Goal: Information Seeking & Learning: Understand process/instructions

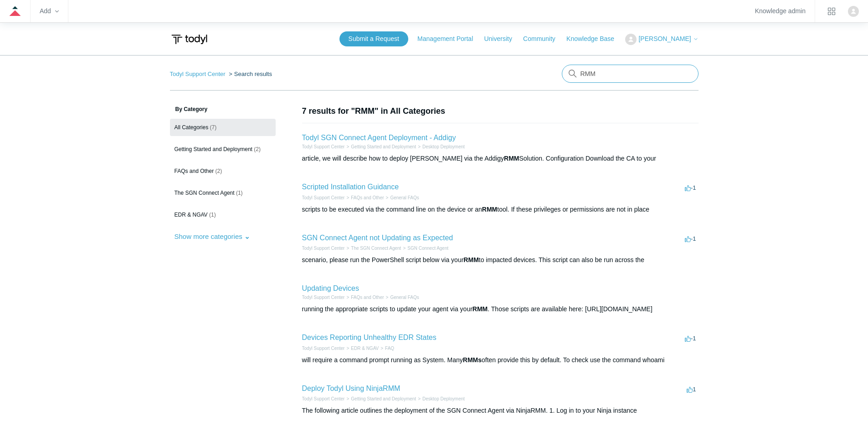
drag, startPoint x: 638, startPoint y: 73, endPoint x: 551, endPoint y: 68, distance: 86.7
click at [551, 68] on nav "Todyl Support Center Search results There are no matching results in this help …" at bounding box center [434, 78] width 528 height 26
type input "Windows firewall"
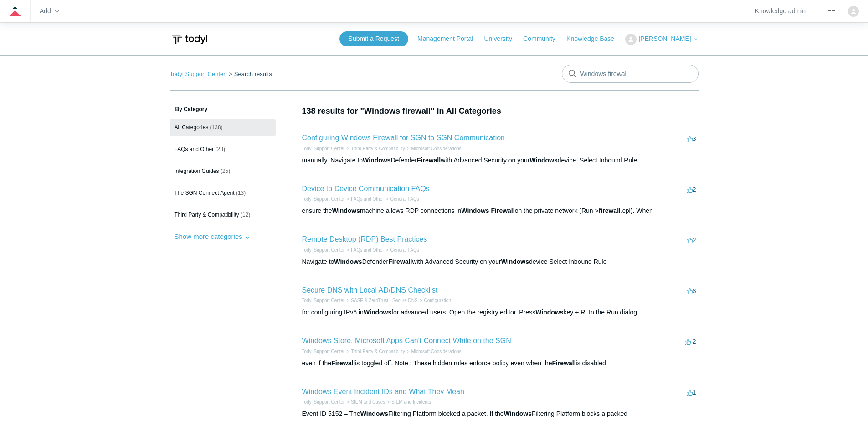
click at [466, 134] on link "Configuring Windows Firewall for SGN to SGN Communication" at bounding box center [403, 138] width 203 height 8
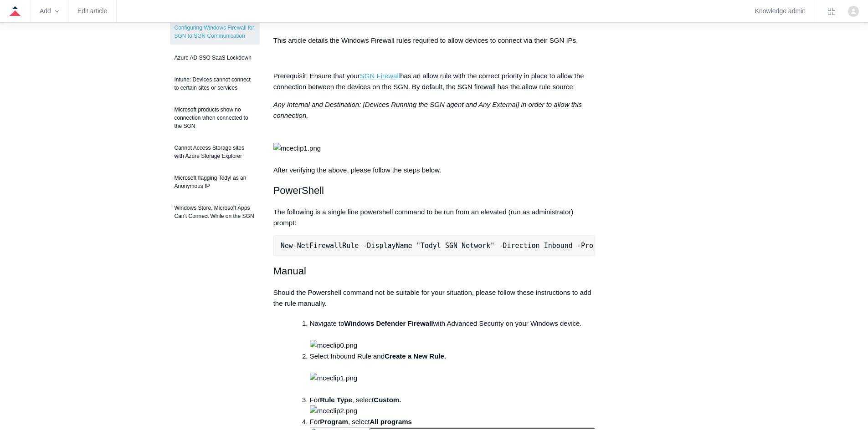
scroll to position [182, 0]
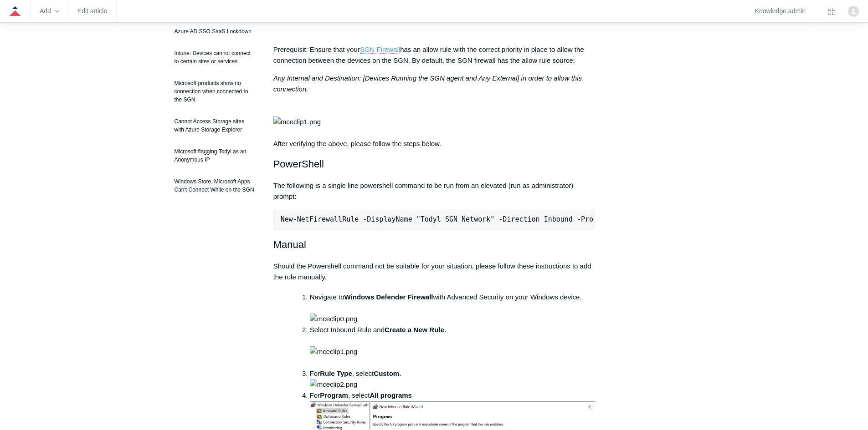
click at [523, 230] on pre "New-NetFirewallRule -DisplayName "Todyl SGN Network" -Direction Inbound -Progra…" at bounding box center [434, 219] width 322 height 21
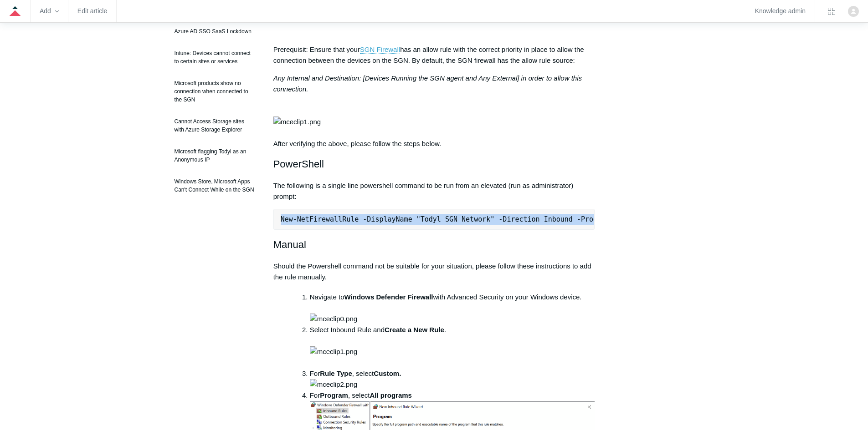
click at [523, 230] on pre "New-NetFirewallRule -DisplayName "Todyl SGN Network" -Direction Inbound -Progra…" at bounding box center [434, 219] width 322 height 21
copy div "New-NetFirewallRule -DisplayName "Todyl SGN Network" -Direction Inbound -Progra…"
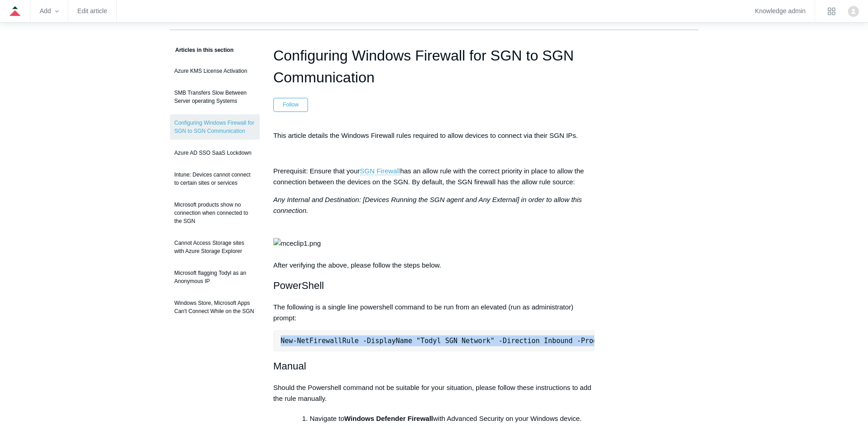
scroll to position [0, 0]
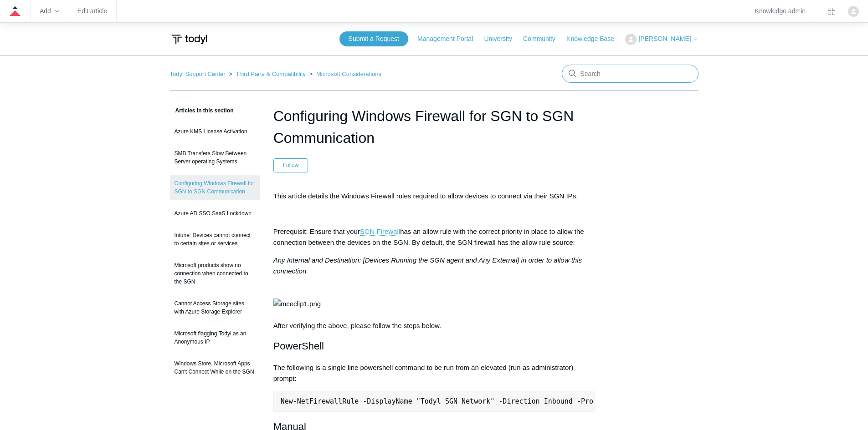
click at [608, 79] on input "Search" at bounding box center [630, 74] width 137 height 18
type input "SGN Tunnel"
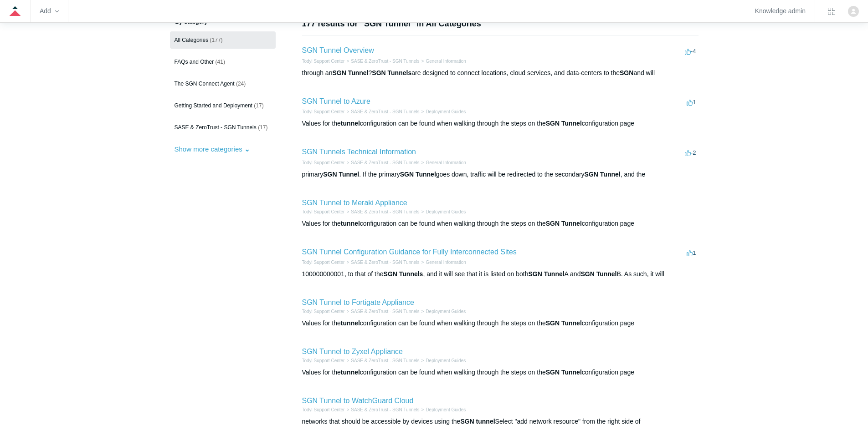
scroll to position [91, 0]
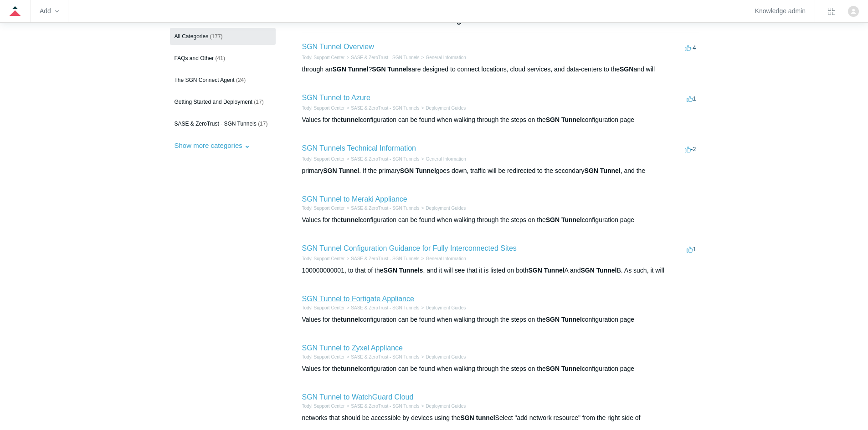
click at [387, 299] on link "SGN Tunnel to Fortigate Appliance" at bounding box center [358, 299] width 112 height 8
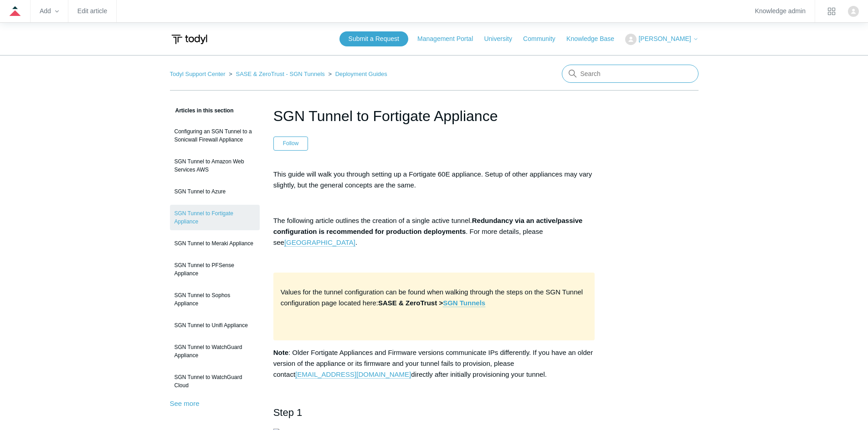
click at [625, 75] on input "Search" at bounding box center [630, 74] width 137 height 18
type input "DNS"
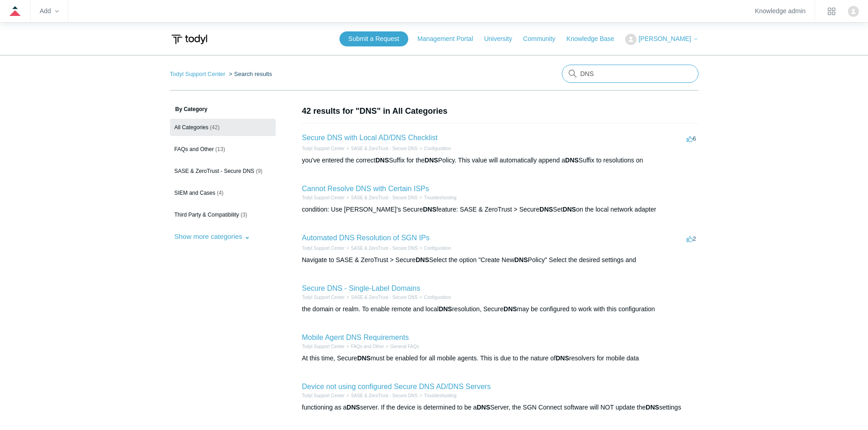
drag, startPoint x: 620, startPoint y: 76, endPoint x: 669, endPoint y: 65, distance: 49.9
click at [623, 76] on input "DNS" at bounding box center [630, 74] width 137 height 18
type input "DNS tunnel"
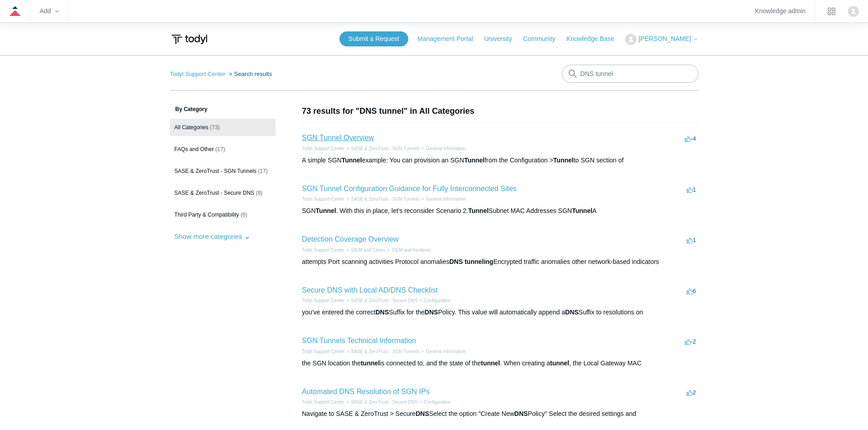
click at [348, 135] on link "SGN Tunnel Overview" at bounding box center [338, 138] width 72 height 8
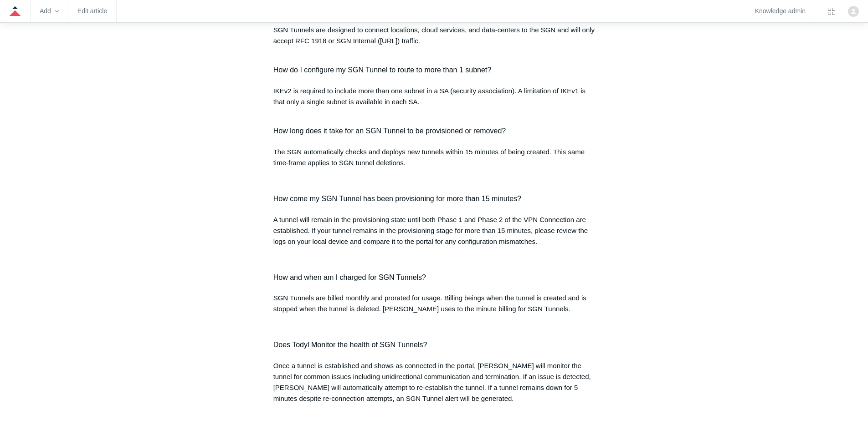
scroll to position [911, 0]
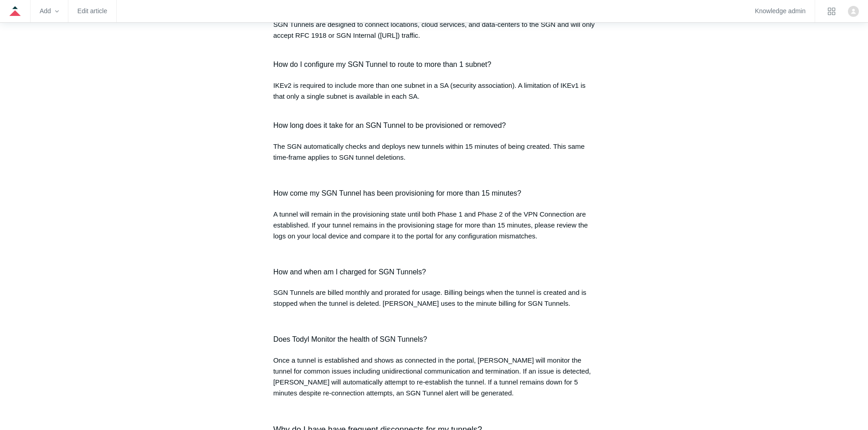
drag, startPoint x: 450, startPoint y: 206, endPoint x: 456, endPoint y: 205, distance: 5.5
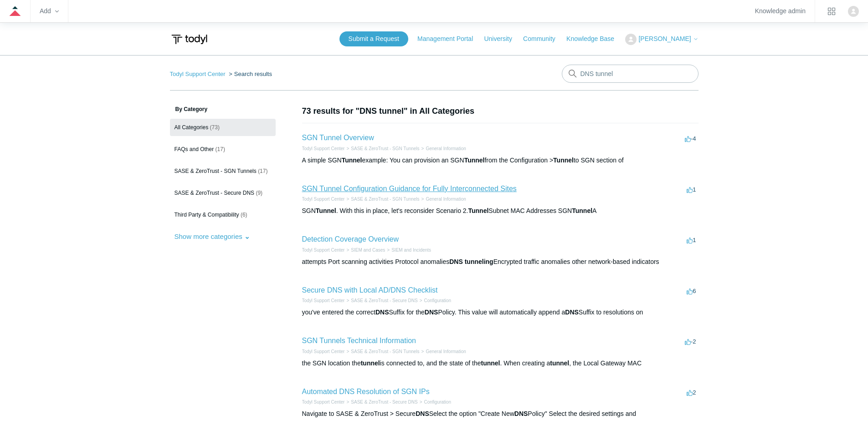
click at [481, 191] on link "SGN Tunnel Configuration Guidance for Fully Interconnected Sites" at bounding box center [409, 189] width 215 height 8
click at [397, 343] on link "SGN Tunnels Technical Information" at bounding box center [359, 341] width 114 height 8
click at [359, 137] on link "SGN Tunnel Overview" at bounding box center [338, 138] width 72 height 8
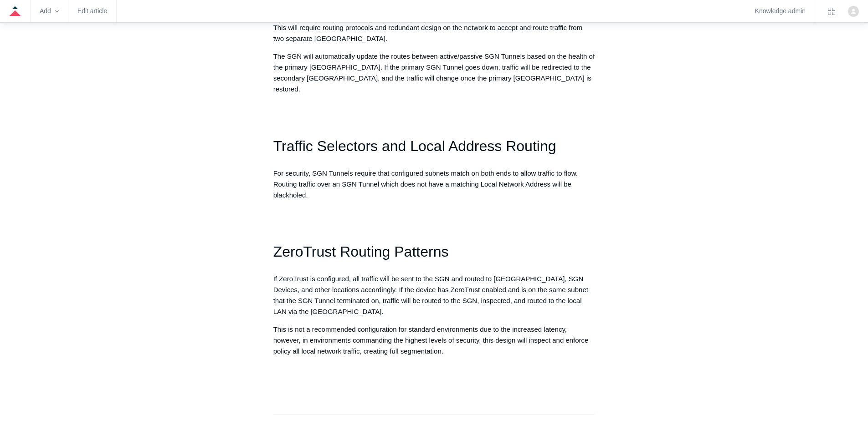
scroll to position [957, 0]
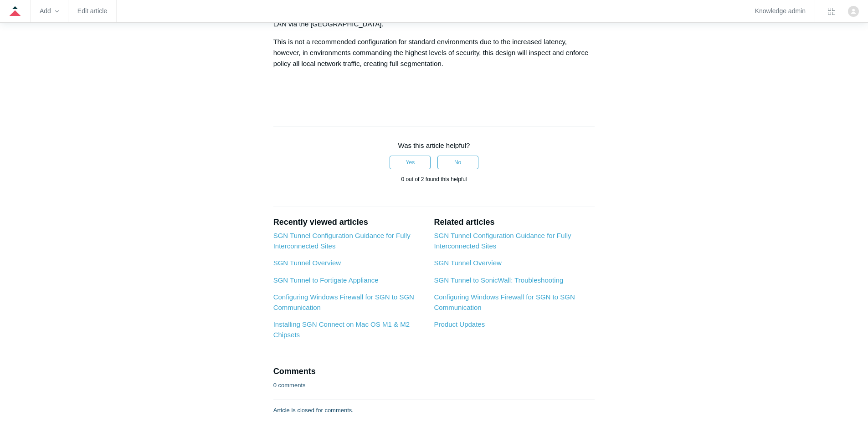
drag, startPoint x: 523, startPoint y: 261, endPoint x: 532, endPoint y: 258, distance: 9.9
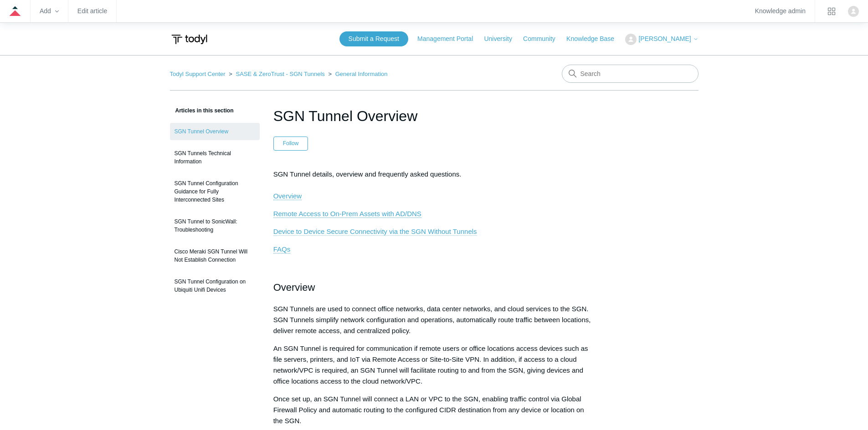
click at [412, 231] on span "Device to Device Secure Connectivity via the SGN Without Tunnels" at bounding box center [375, 232] width 204 height 8
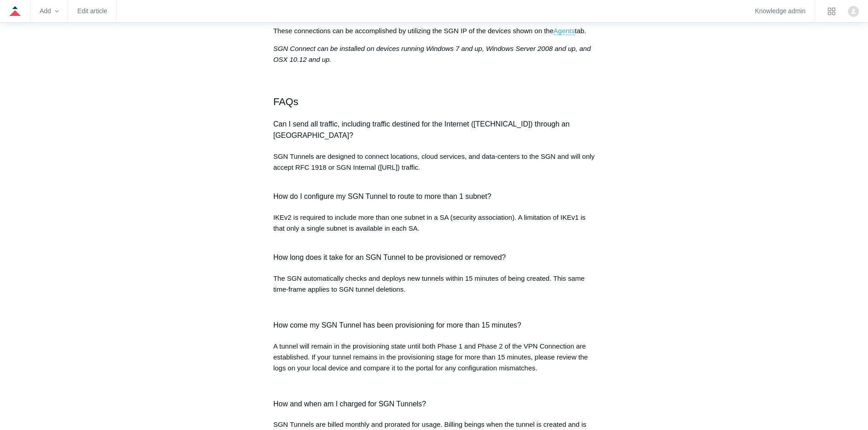
drag, startPoint x: 402, startPoint y: 241, endPoint x: 408, endPoint y: 242, distance: 6.1
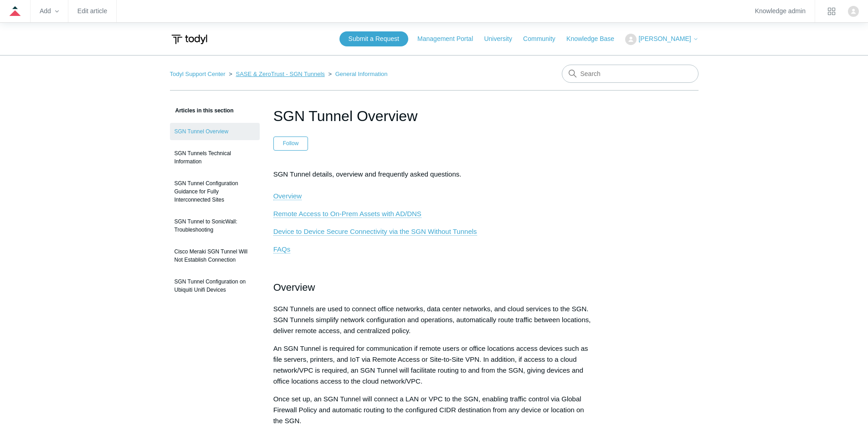
click at [305, 72] on link "SASE & ZeroTrust - SGN Tunnels" at bounding box center [280, 74] width 89 height 7
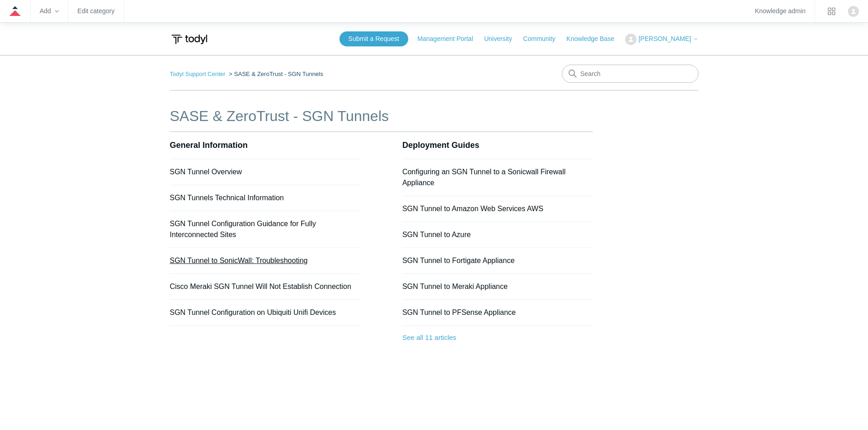
click at [271, 264] on link "SGN Tunnel to SonicWall: Troubleshooting" at bounding box center [239, 261] width 138 height 8
click at [458, 340] on link "See all 11 articles" at bounding box center [497, 338] width 190 height 24
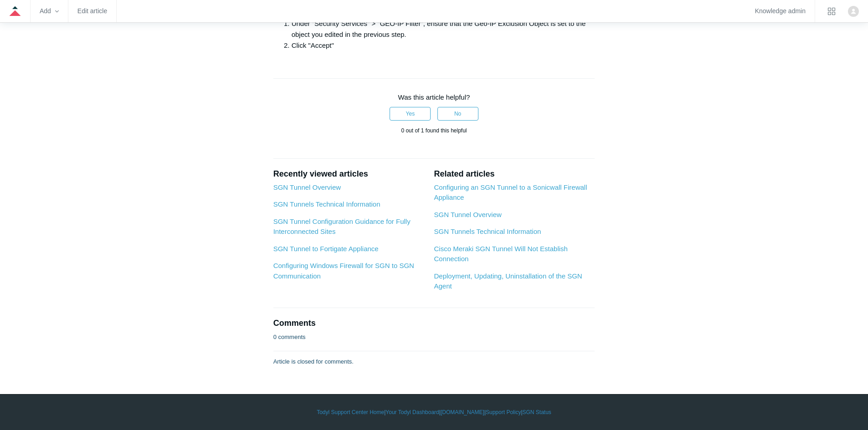
scroll to position [456, 0]
drag, startPoint x: 437, startPoint y: 259, endPoint x: 438, endPoint y: 250, distance: 9.7
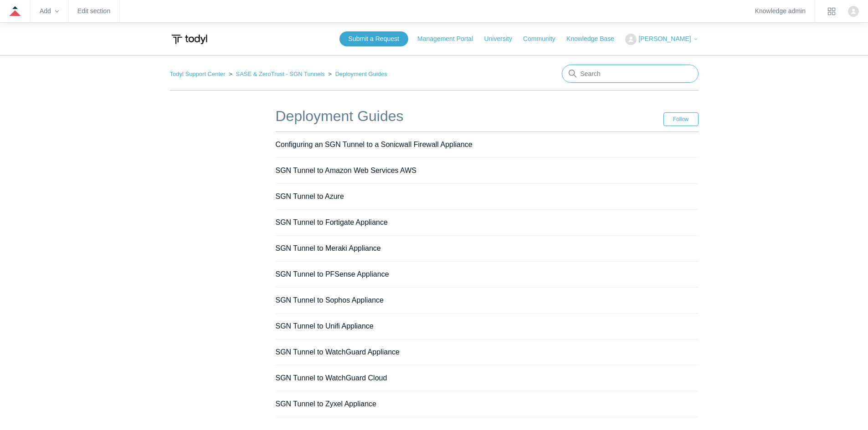
click at [628, 70] on input "Search" at bounding box center [630, 74] width 137 height 18
click at [629, 69] on input "Search" at bounding box center [630, 74] width 137 height 18
type input "DNS"
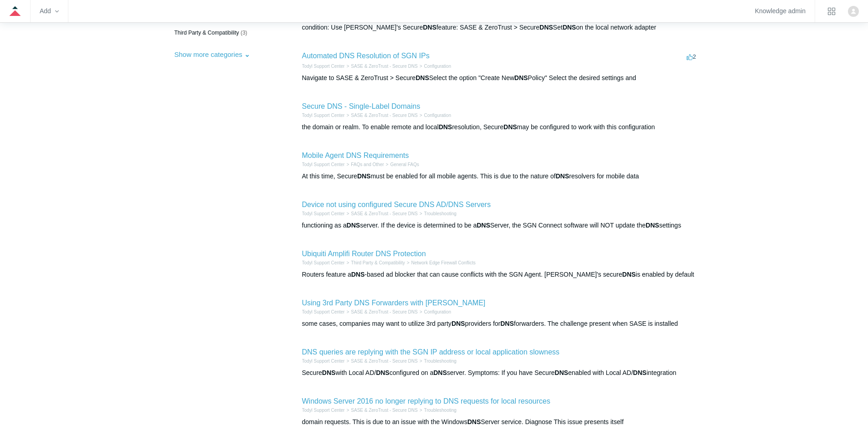
scroll to position [228, 0]
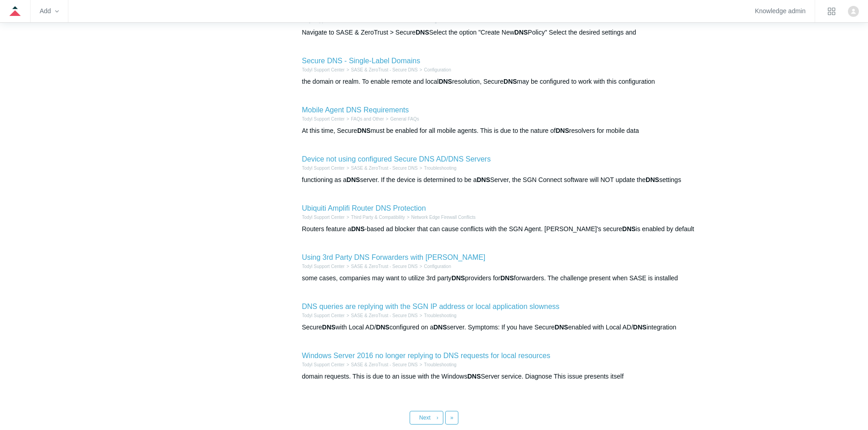
click at [424, 251] on li "Using 3rd Party DNS Forwarders with [PERSON_NAME] Todyl Support Center SASE & Z…" at bounding box center [500, 267] width 396 height 49
click at [423, 255] on link "Using 3rd Party DNS Forwarders with [PERSON_NAME]" at bounding box center [394, 258] width 184 height 8
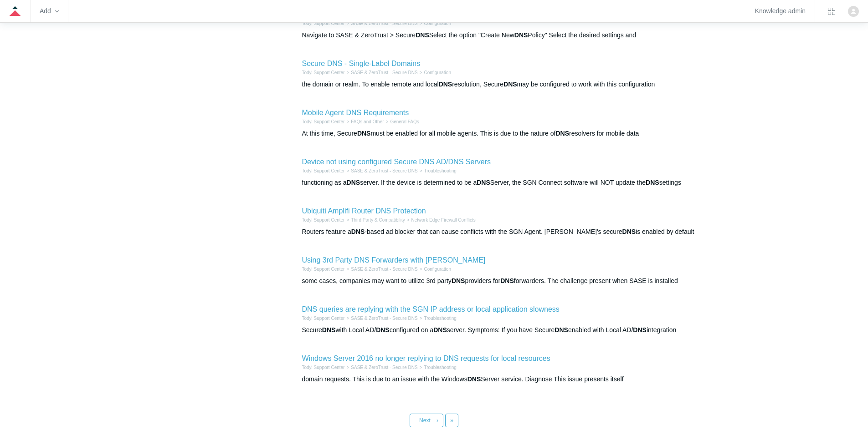
scroll to position [0, 0]
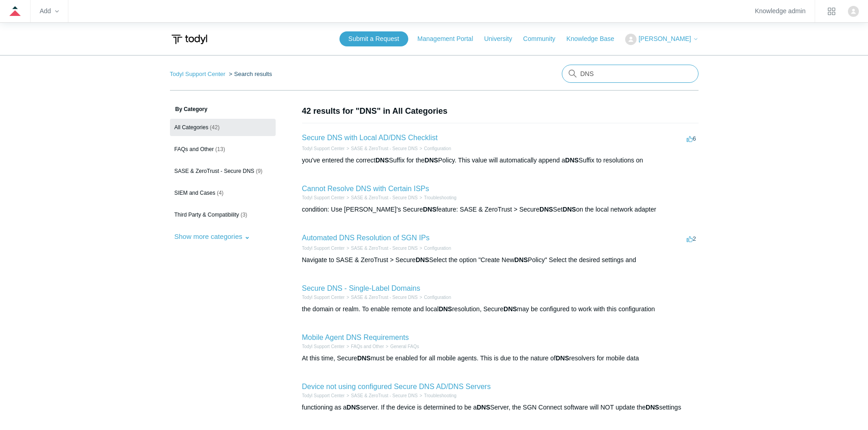
drag, startPoint x: 625, startPoint y: 70, endPoint x: 505, endPoint y: 83, distance: 121.4
click at [505, 84] on nav "Todyl Support Center Search results DNS" at bounding box center [434, 78] width 528 height 26
click at [625, 75] on input "Sonicwall" at bounding box center [630, 74] width 137 height 18
type input "Sonicwall tunnel"
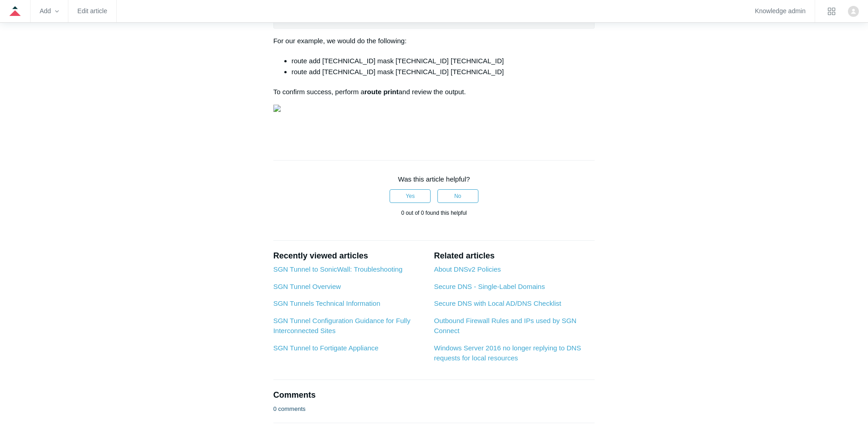
scroll to position [273, 0]
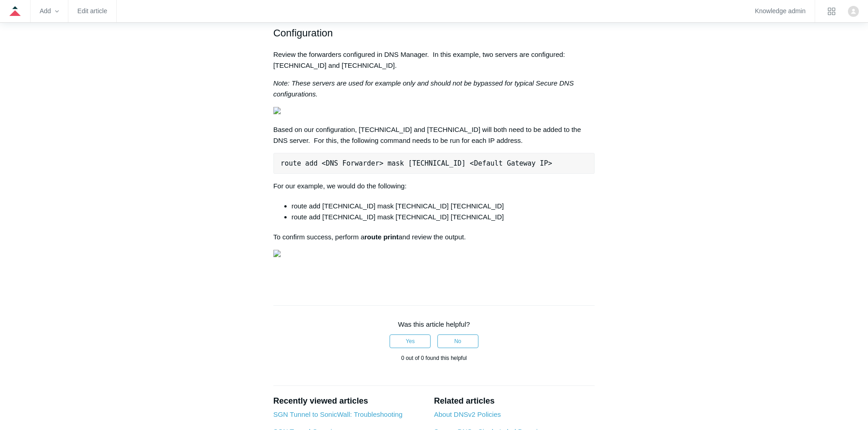
drag, startPoint x: 668, startPoint y: 255, endPoint x: 679, endPoint y: 228, distance: 29.0
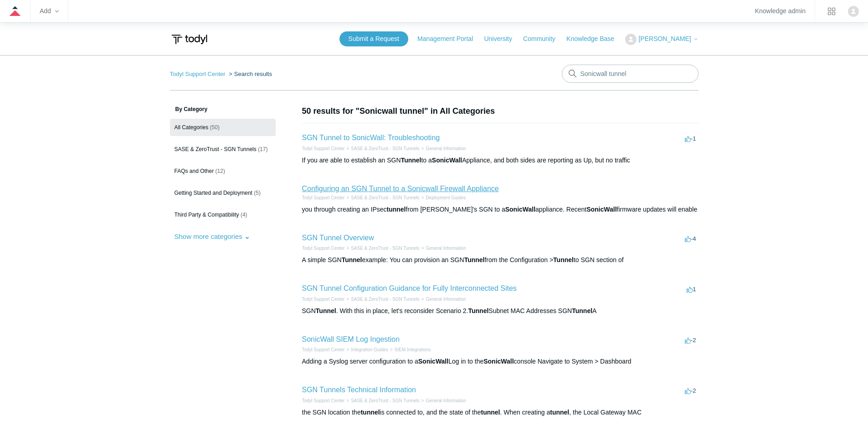
click at [406, 188] on link "Configuring an SGN Tunnel to a Sonicwall Firewall Appliance" at bounding box center [400, 189] width 197 height 8
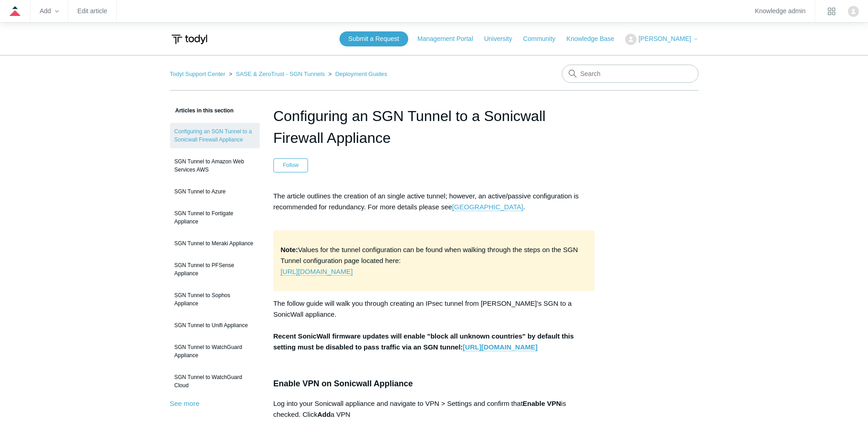
drag, startPoint x: 630, startPoint y: 164, endPoint x: 628, endPoint y: 181, distance: 17.0
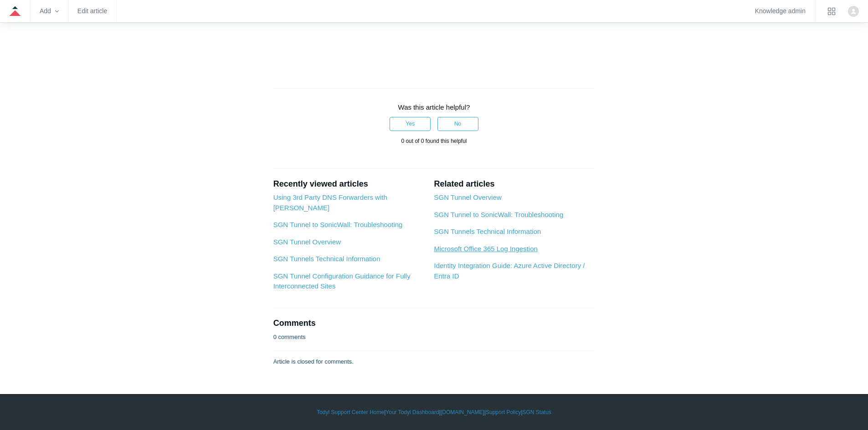
scroll to position [3243, 0]
